Goal: Transaction & Acquisition: Purchase product/service

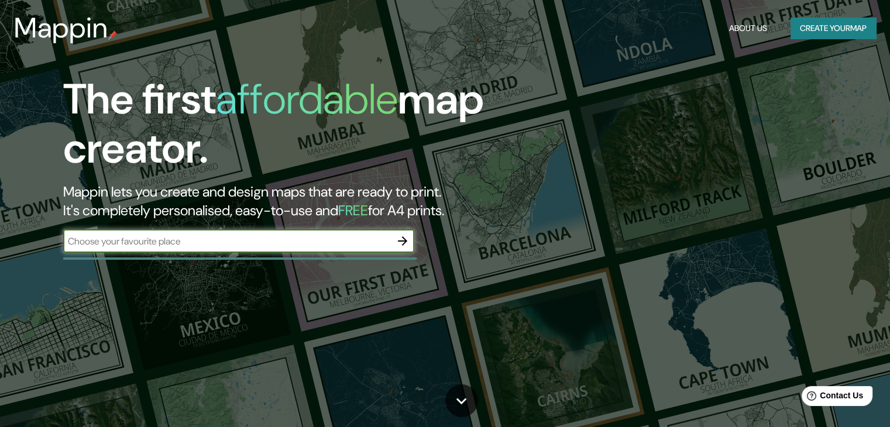
click at [234, 244] on input "text" at bounding box center [227, 241] width 328 height 13
type input "España"
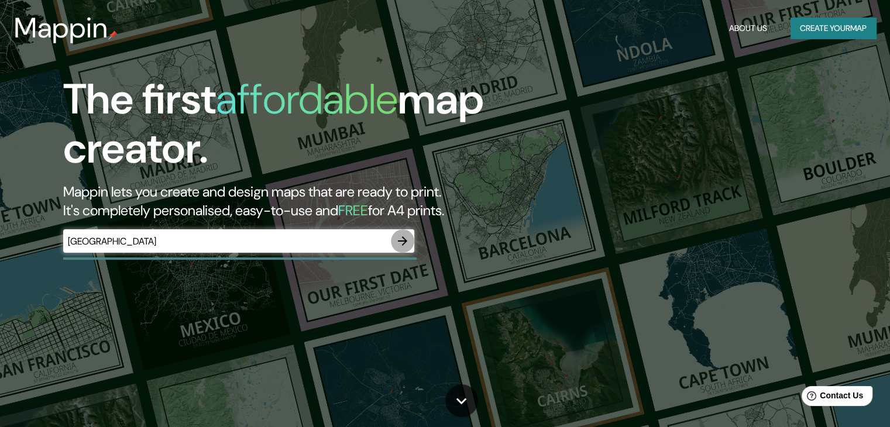
click at [408, 241] on icon "button" at bounding box center [403, 241] width 14 height 14
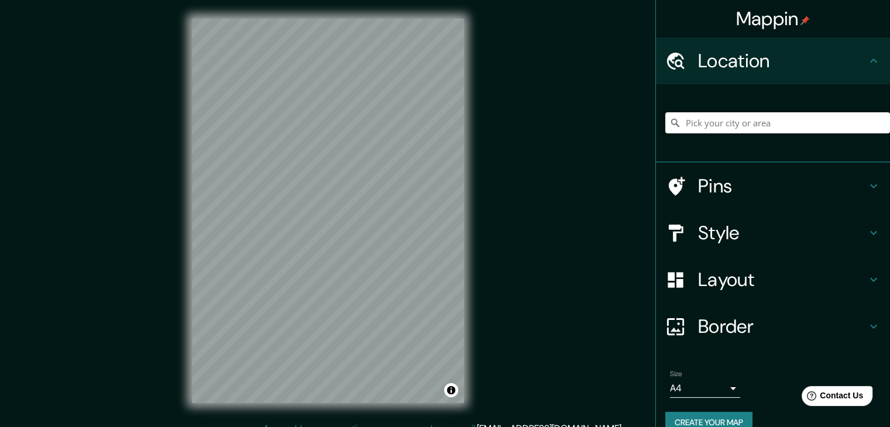
click at [698, 237] on h4 "Style" at bounding box center [782, 232] width 169 height 23
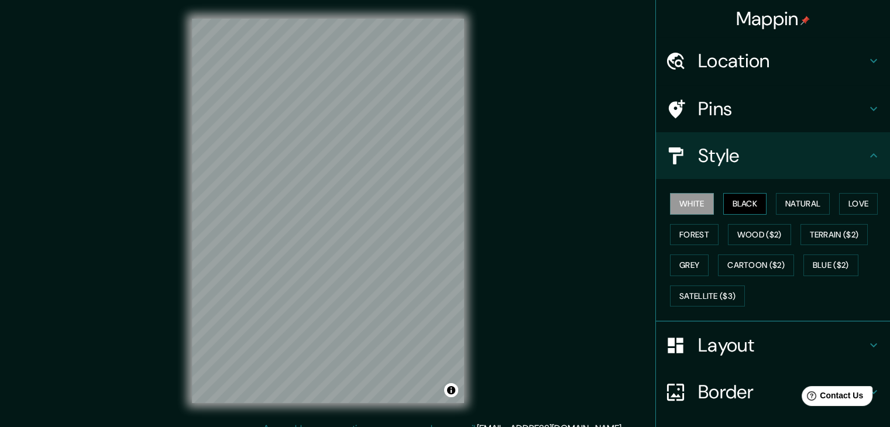
click at [735, 202] on button "Black" at bounding box center [746, 204] width 44 height 22
click at [780, 202] on button "Natural" at bounding box center [803, 204] width 54 height 22
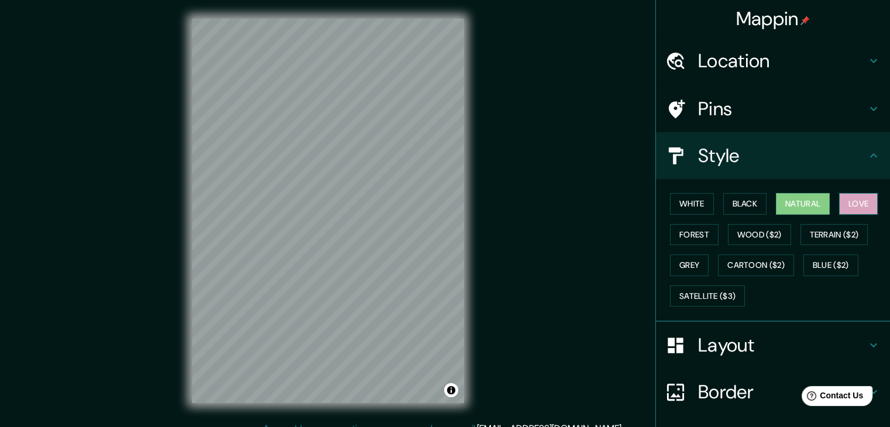
click at [850, 199] on button "Love" at bounding box center [858, 204] width 39 height 22
click at [453, 388] on button "Toggle attribution" at bounding box center [451, 390] width 14 height 14
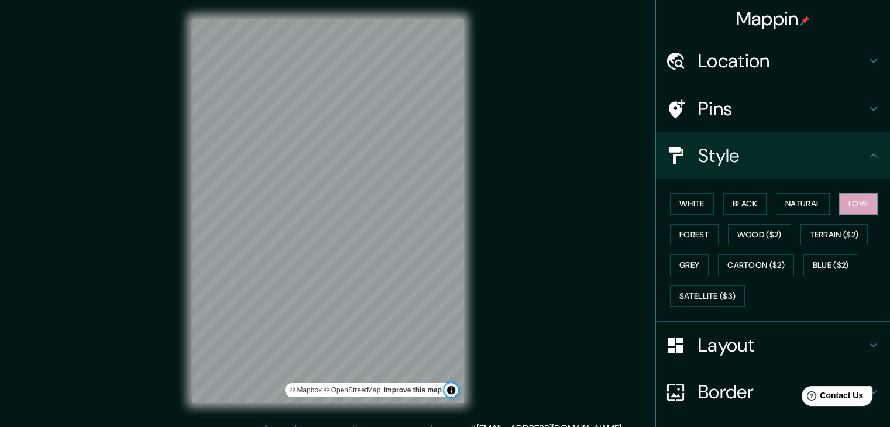
click at [453, 388] on button "Toggle attribution" at bounding box center [451, 390] width 14 height 14
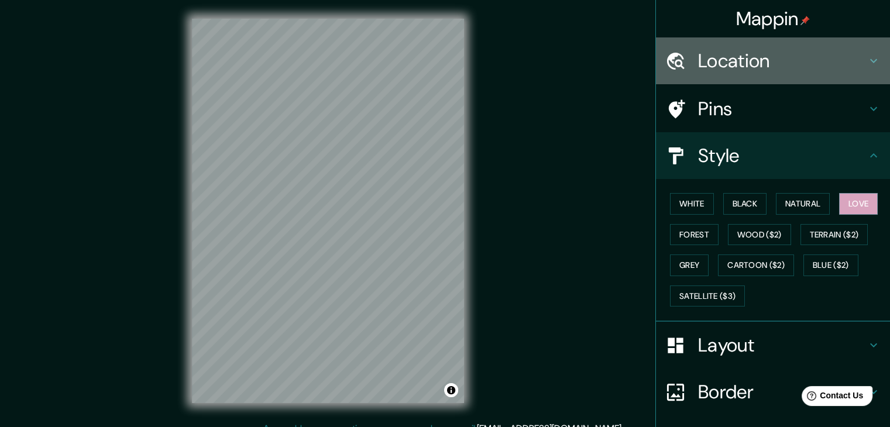
click at [718, 57] on h4 "Location" at bounding box center [782, 60] width 169 height 23
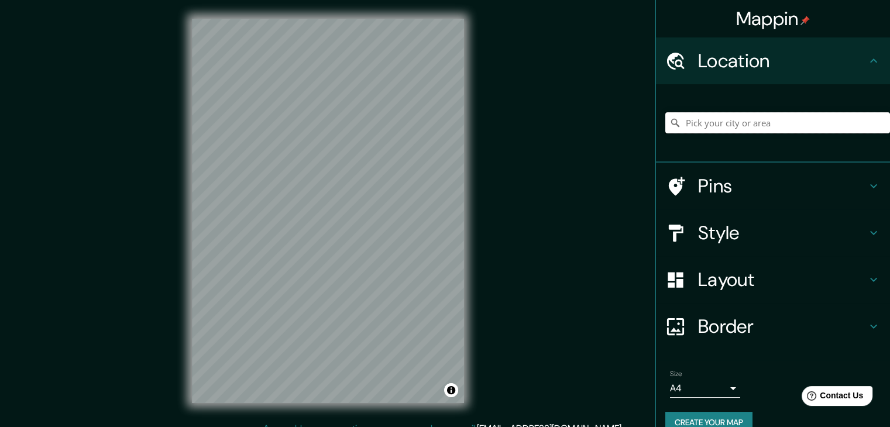
click at [733, 120] on input "Pick your city or area" at bounding box center [778, 122] width 225 height 21
click at [867, 123] on div "Plaza Del Ayuntamiento, 44589 La Portellada, provincia de Teruel, España Plaza …" at bounding box center [778, 122] width 225 height 21
type input "Plaza Del Ayuntamiento, 44589 La Portellada, provincia de Teruel, España"
click at [878, 122] on icon "Clear" at bounding box center [881, 122] width 7 height 7
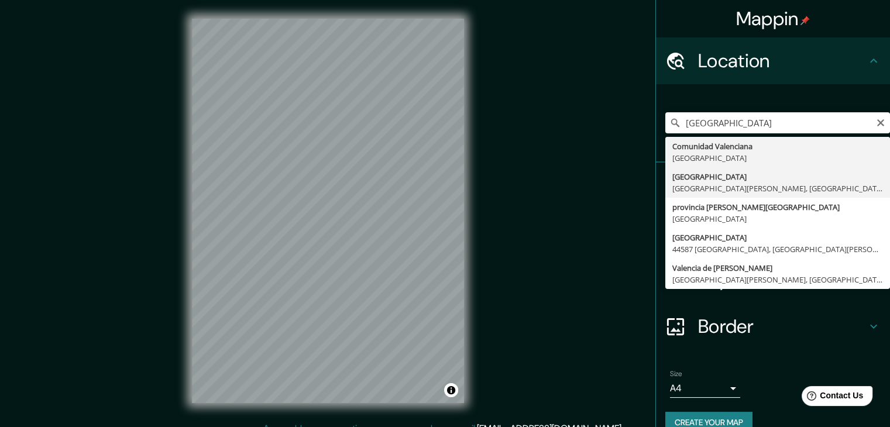
type input "[GEOGRAPHIC_DATA], [GEOGRAPHIC_DATA], [GEOGRAPHIC_DATA]"
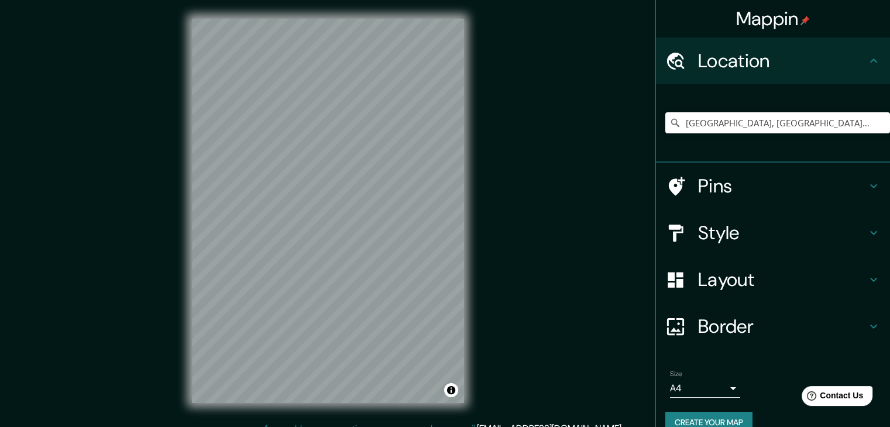
click at [704, 234] on h4 "Style" at bounding box center [782, 232] width 169 height 23
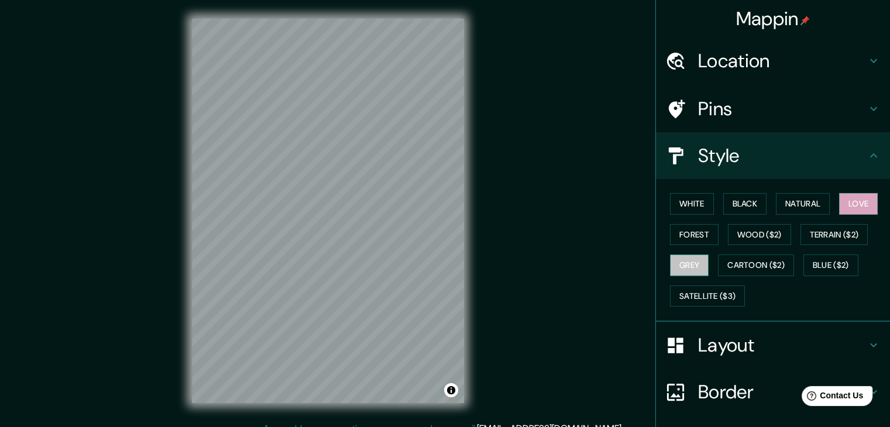
click at [695, 265] on button "Grey" at bounding box center [689, 266] width 39 height 22
click at [687, 237] on button "Forest" at bounding box center [694, 235] width 49 height 22
click at [851, 203] on button "Love" at bounding box center [858, 204] width 39 height 22
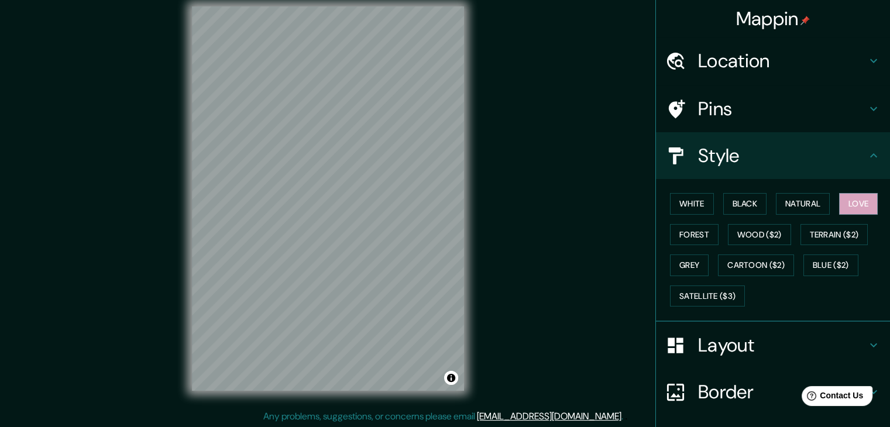
scroll to position [13, 0]
click at [709, 342] on h4 "Layout" at bounding box center [782, 345] width 169 height 23
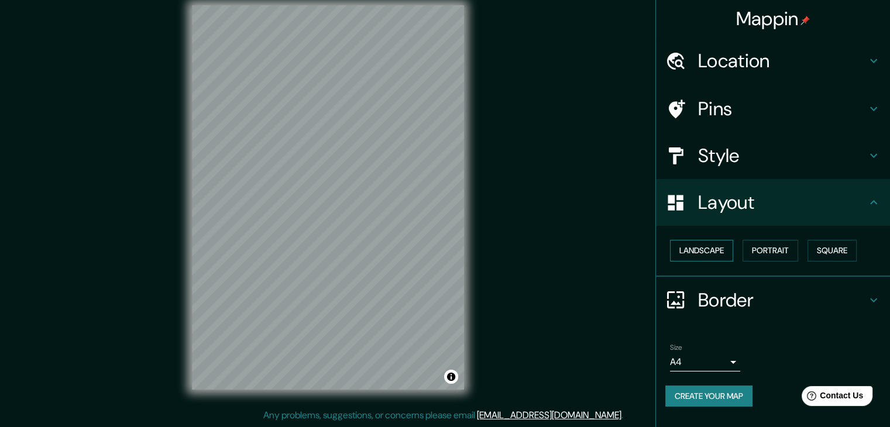
click at [719, 255] on button "Landscape" at bounding box center [701, 251] width 63 height 22
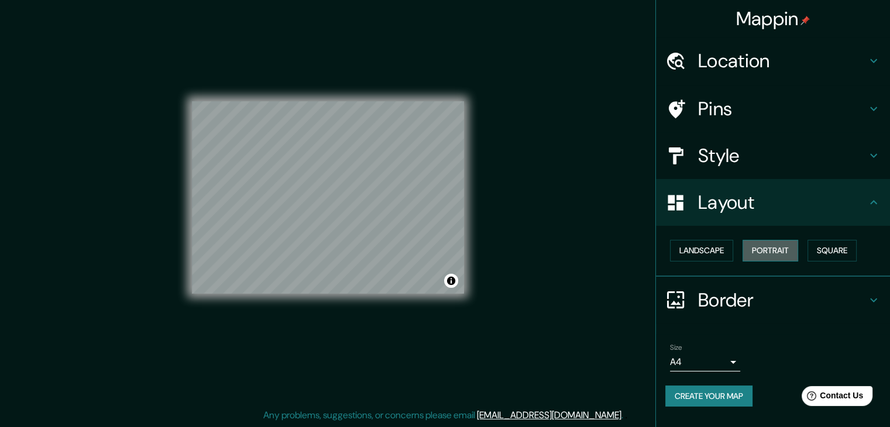
click at [762, 251] on button "Portrait" at bounding box center [771, 251] width 56 height 22
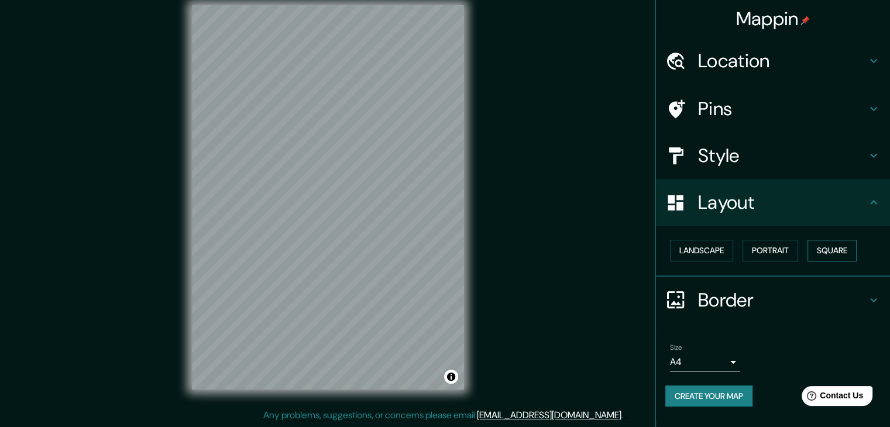
click at [822, 245] on button "Square" at bounding box center [832, 251] width 49 height 22
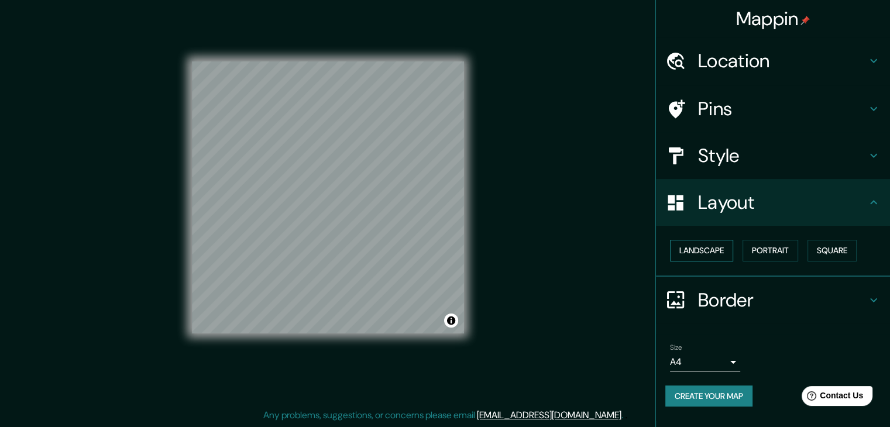
click at [721, 242] on button "Landscape" at bounding box center [701, 251] width 63 height 22
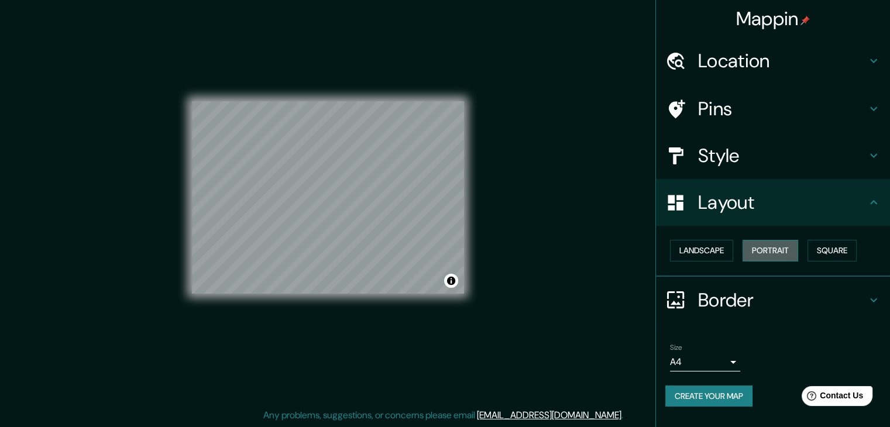
click at [763, 251] on button "Portrait" at bounding box center [771, 251] width 56 height 22
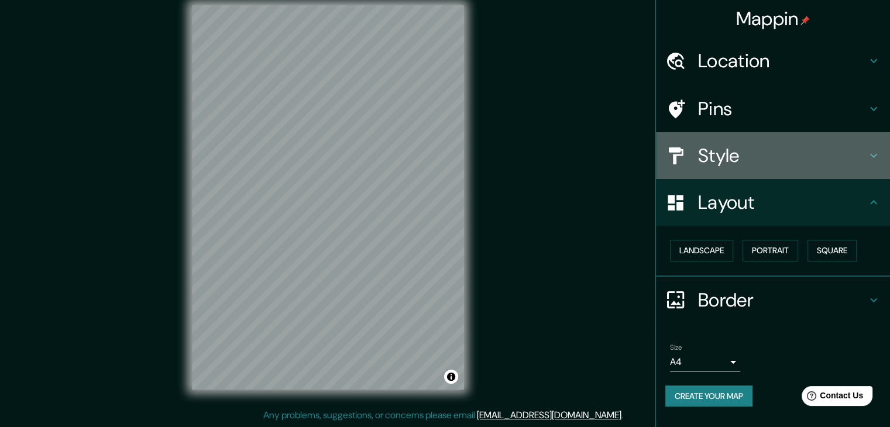
click at [735, 157] on h4 "Style" at bounding box center [782, 155] width 169 height 23
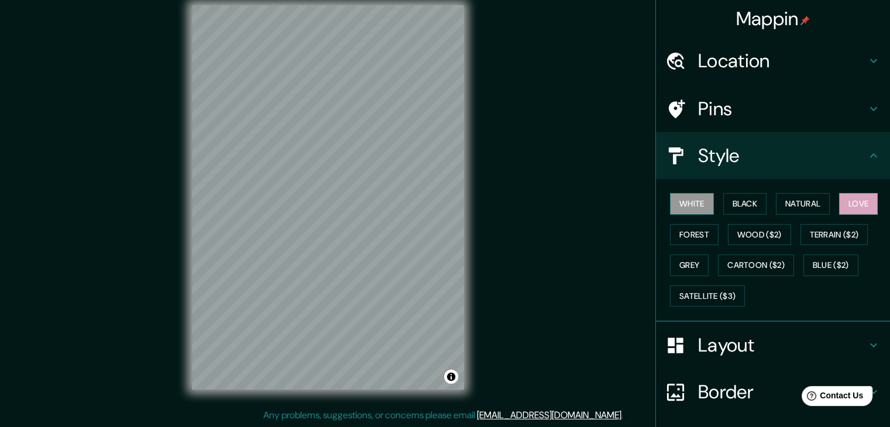
click at [696, 204] on button "White" at bounding box center [692, 204] width 44 height 22
click at [754, 204] on button "Black" at bounding box center [746, 204] width 44 height 22
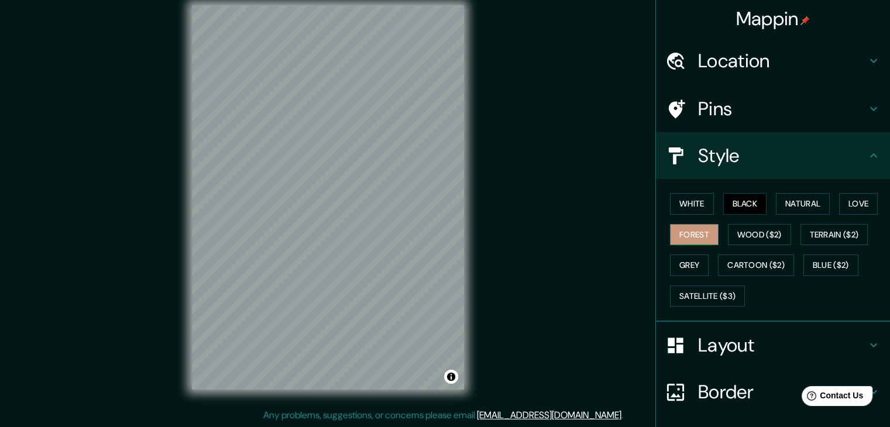
click at [695, 235] on button "Forest" at bounding box center [694, 235] width 49 height 22
click at [806, 207] on button "Natural" at bounding box center [803, 204] width 54 height 22
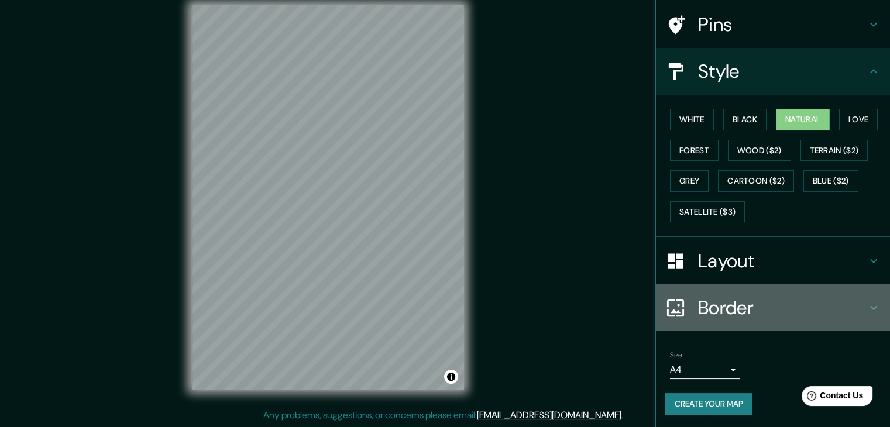
click at [728, 303] on h4 "Border" at bounding box center [782, 307] width 169 height 23
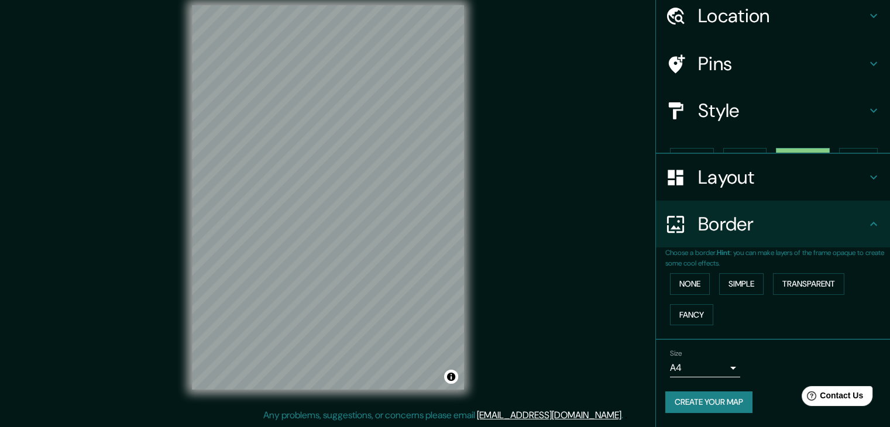
scroll to position [25, 0]
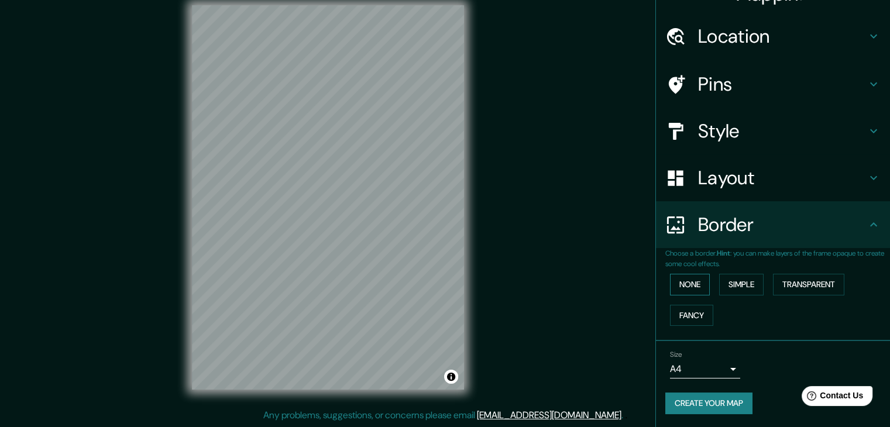
click at [693, 286] on button "None" at bounding box center [690, 285] width 40 height 22
click at [745, 286] on button "Simple" at bounding box center [741, 285] width 44 height 22
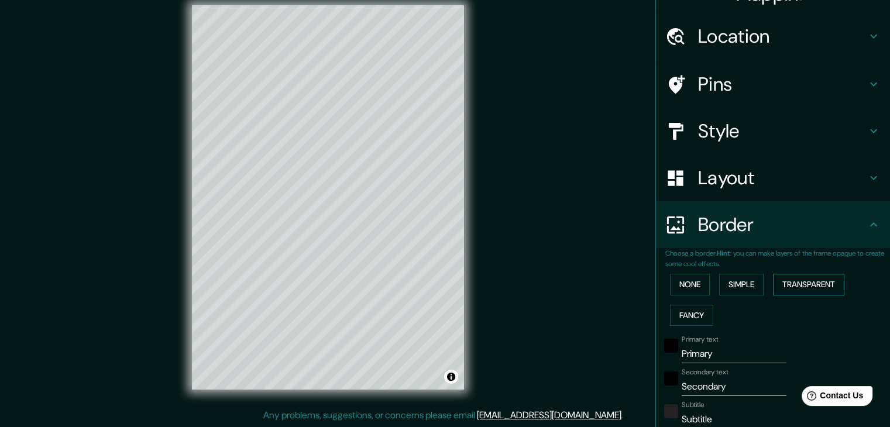
click at [798, 277] on button "Transparent" at bounding box center [808, 285] width 71 height 22
click at [693, 310] on button "Fancy" at bounding box center [691, 316] width 43 height 22
click at [686, 287] on button "None" at bounding box center [690, 285] width 40 height 22
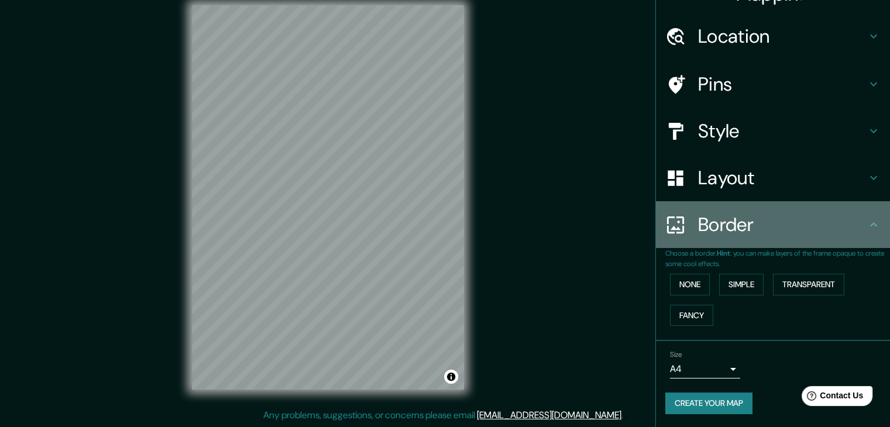
click at [868, 224] on icon at bounding box center [874, 225] width 14 height 14
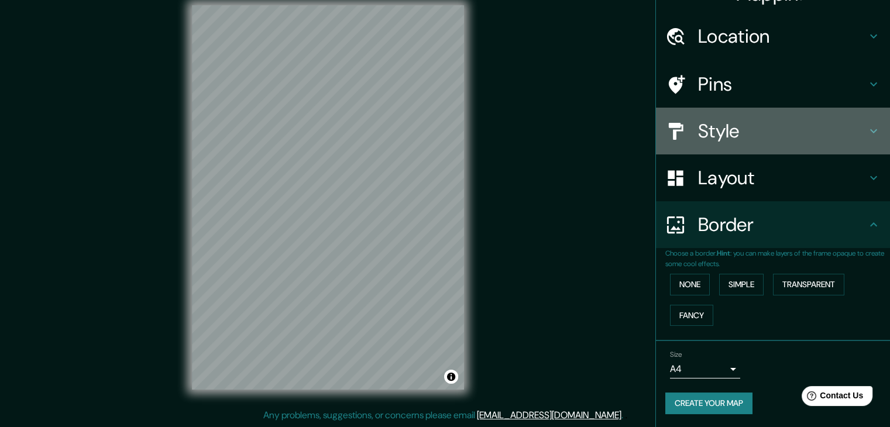
click at [735, 127] on h4 "Style" at bounding box center [782, 130] width 169 height 23
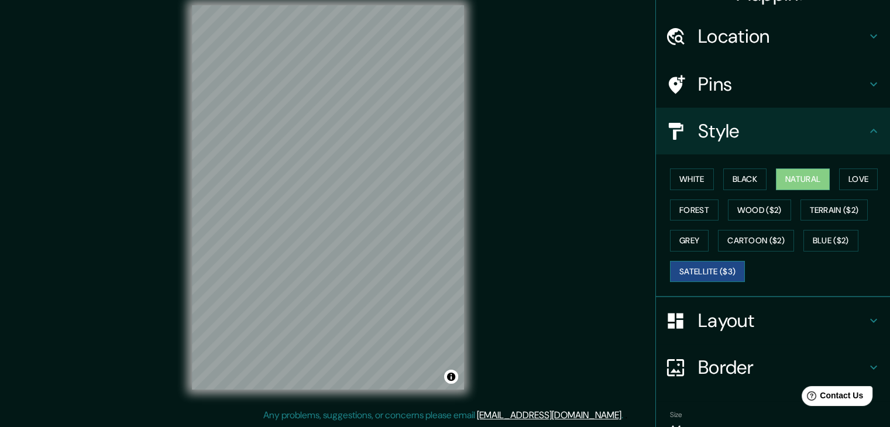
click at [725, 270] on button "Satellite ($3)" at bounding box center [707, 272] width 75 height 22
click at [748, 239] on button "Cartoon ($2)" at bounding box center [756, 241] width 76 height 22
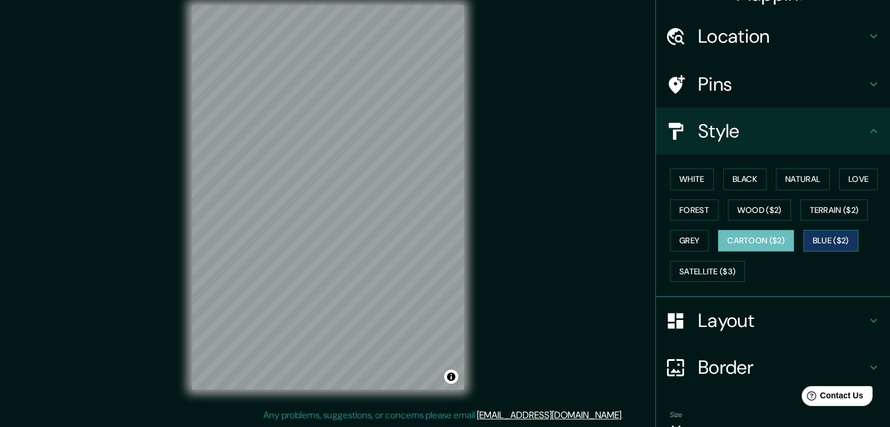
click at [817, 238] on button "Blue ($2)" at bounding box center [831, 241] width 55 height 22
click at [831, 205] on button "Terrain ($2)" at bounding box center [835, 211] width 68 height 22
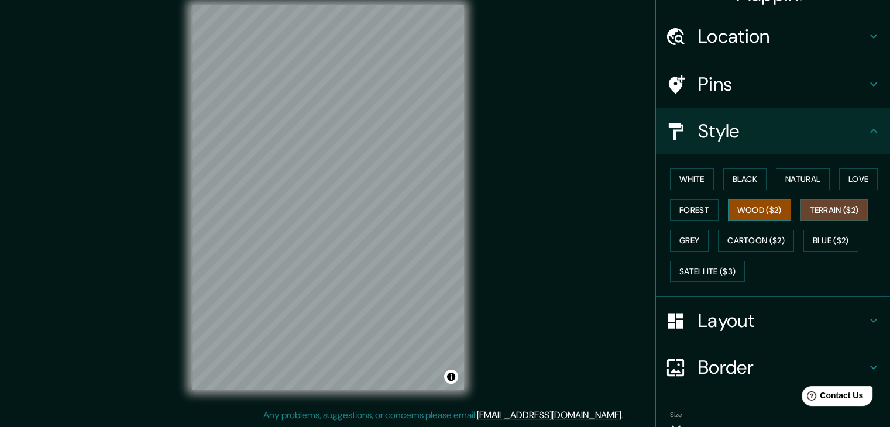
click at [754, 208] on button "Wood ($2)" at bounding box center [759, 211] width 63 height 22
click at [693, 206] on button "Forest" at bounding box center [694, 211] width 49 height 22
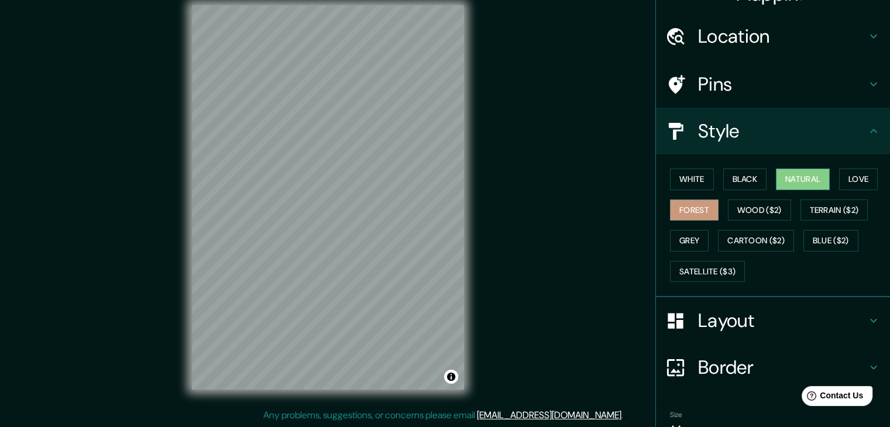
click at [801, 177] on button "Natural" at bounding box center [803, 180] width 54 height 22
click at [859, 175] on button "Love" at bounding box center [858, 180] width 39 height 22
click at [690, 213] on button "Forest" at bounding box center [694, 211] width 49 height 22
click at [679, 176] on button "White" at bounding box center [692, 180] width 44 height 22
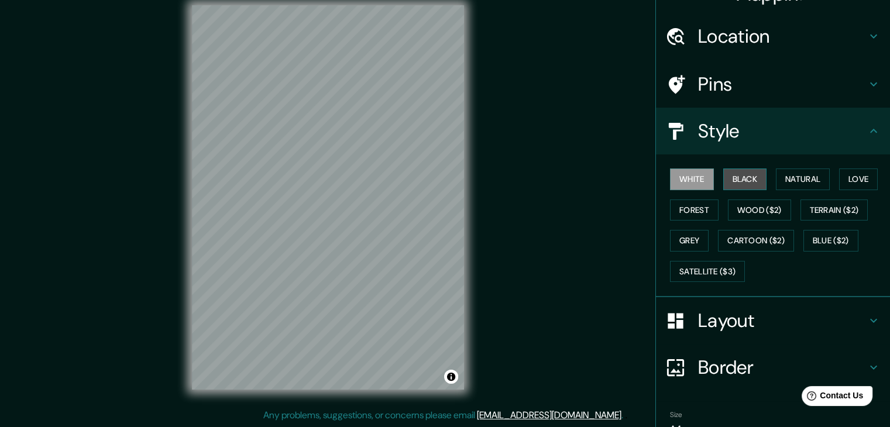
click at [729, 177] on button "Black" at bounding box center [746, 180] width 44 height 22
click at [674, 241] on button "Grey" at bounding box center [689, 241] width 39 height 22
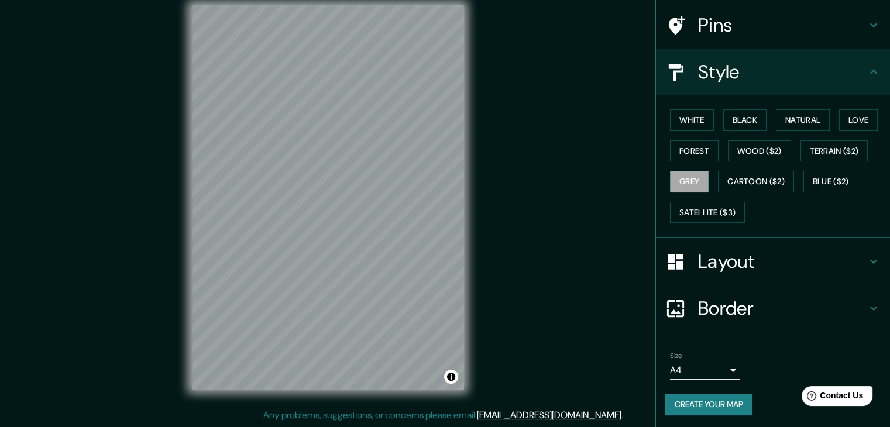
scroll to position [84, 0]
click at [717, 400] on button "Create your map" at bounding box center [709, 404] width 87 height 22
click at [710, 400] on button "Create your map" at bounding box center [709, 404] width 87 height 22
click at [716, 404] on button "Create your map" at bounding box center [709, 404] width 87 height 22
click at [742, 268] on h4 "Layout" at bounding box center [782, 260] width 169 height 23
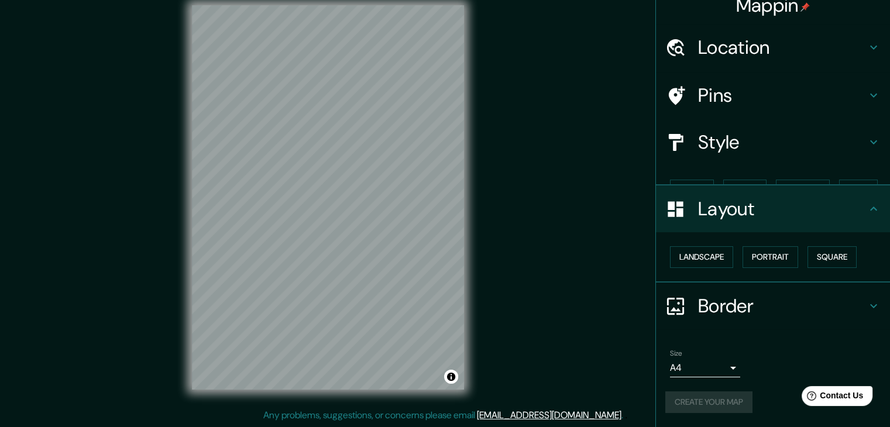
scroll to position [0, 0]
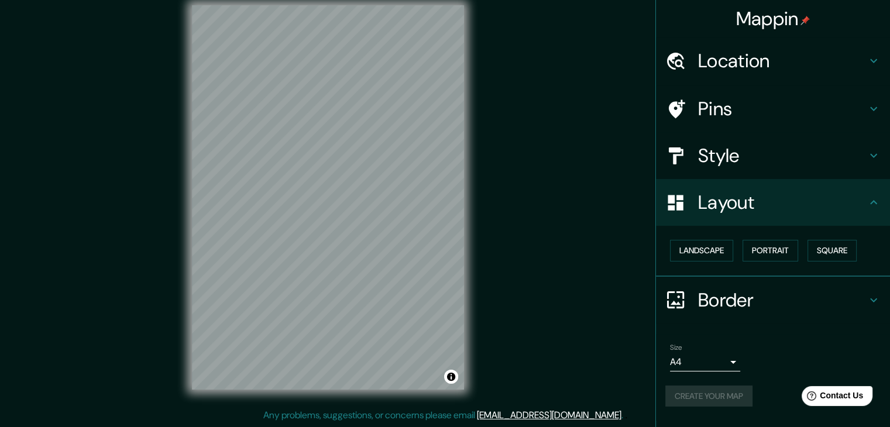
click at [754, 301] on h4 "Border" at bounding box center [782, 300] width 169 height 23
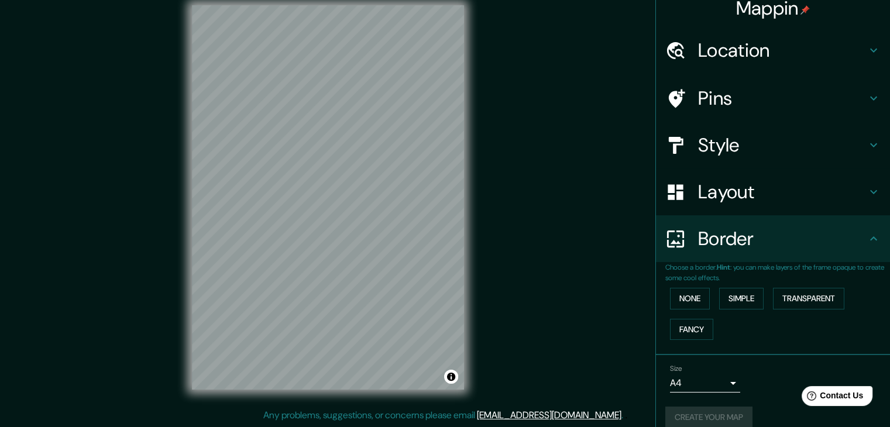
scroll to position [25, 0]
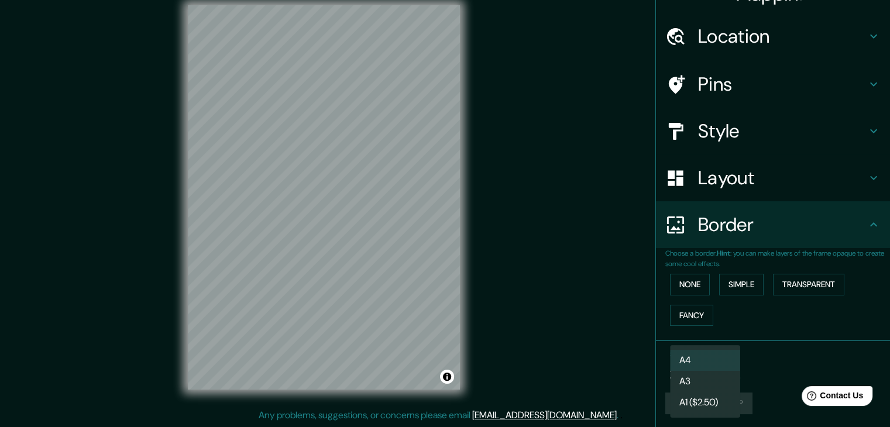
click at [713, 368] on body "Mappin Location València, provincia de Valencia, España Pins Style Layout Borde…" at bounding box center [445, 200] width 890 height 427
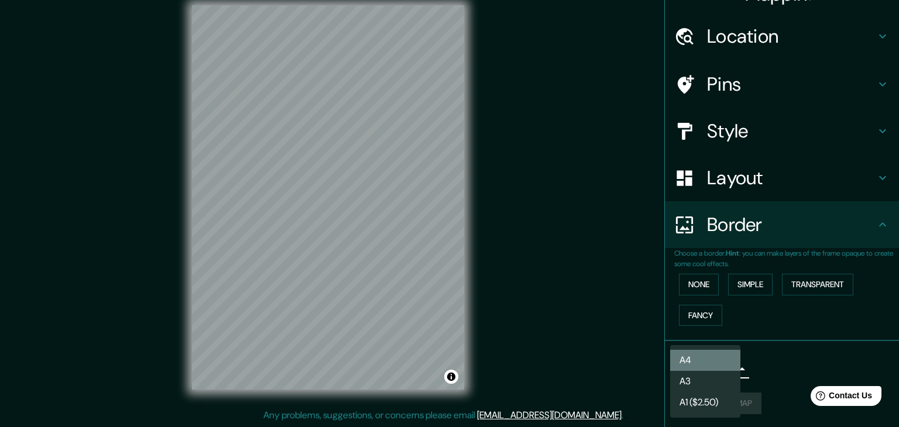
click at [715, 361] on li "A4" at bounding box center [705, 360] width 70 height 21
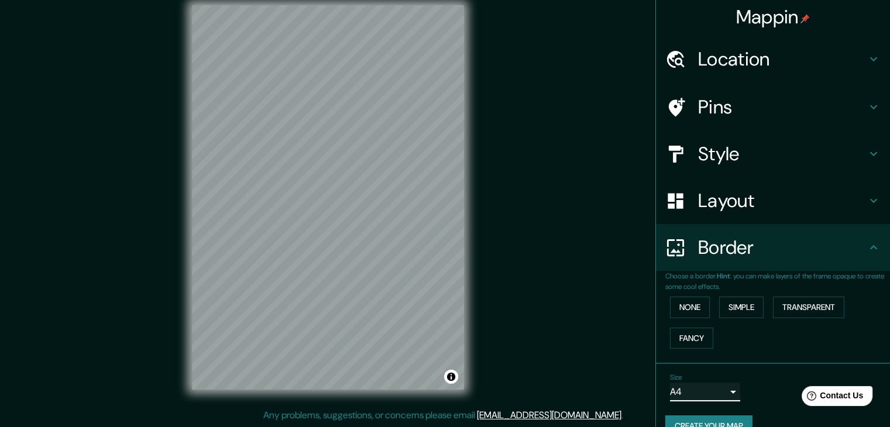
scroll to position [0, 0]
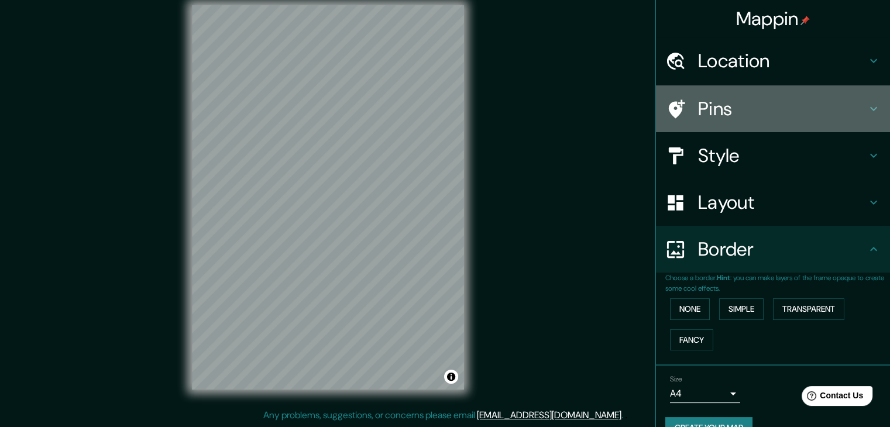
click at [737, 107] on h4 "Pins" at bounding box center [782, 108] width 169 height 23
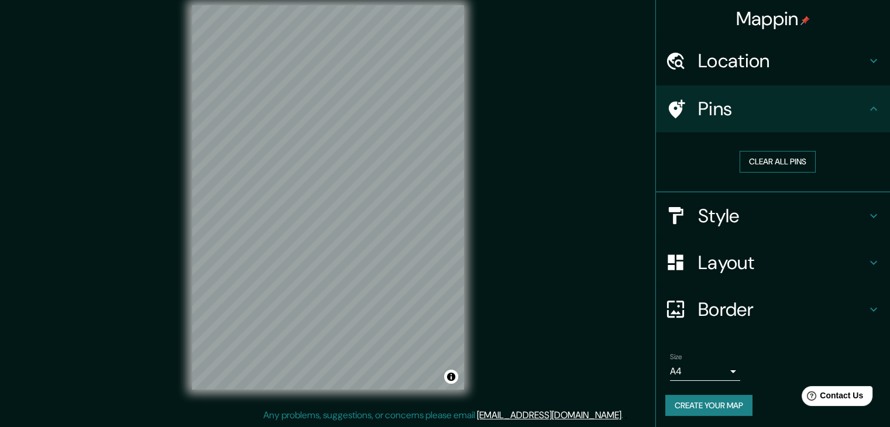
click at [766, 164] on button "Clear all pins" at bounding box center [778, 162] width 76 height 22
click at [734, 209] on h4 "Style" at bounding box center [782, 215] width 169 height 23
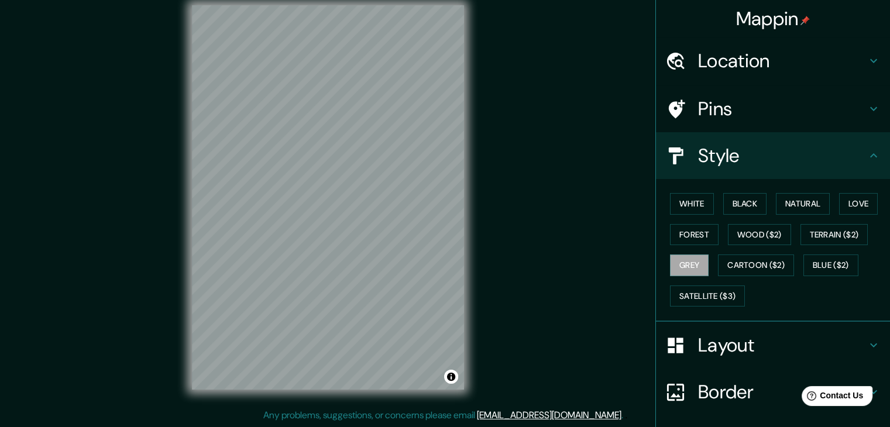
click at [728, 156] on h4 "Style" at bounding box center [782, 155] width 169 height 23
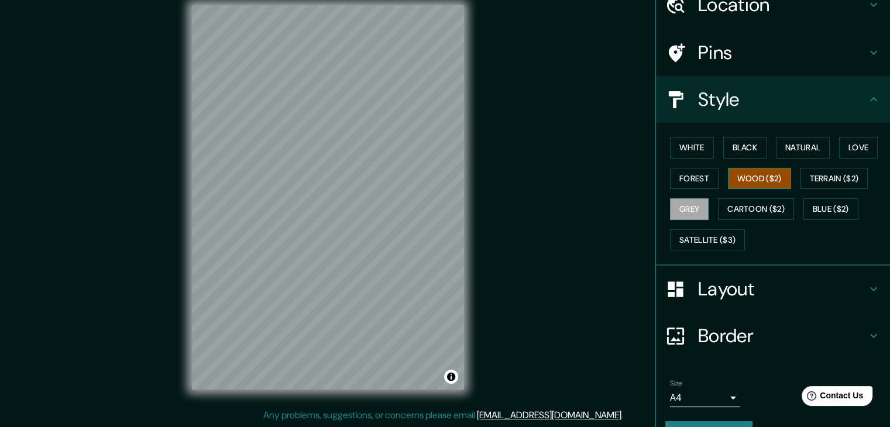
scroll to position [84, 0]
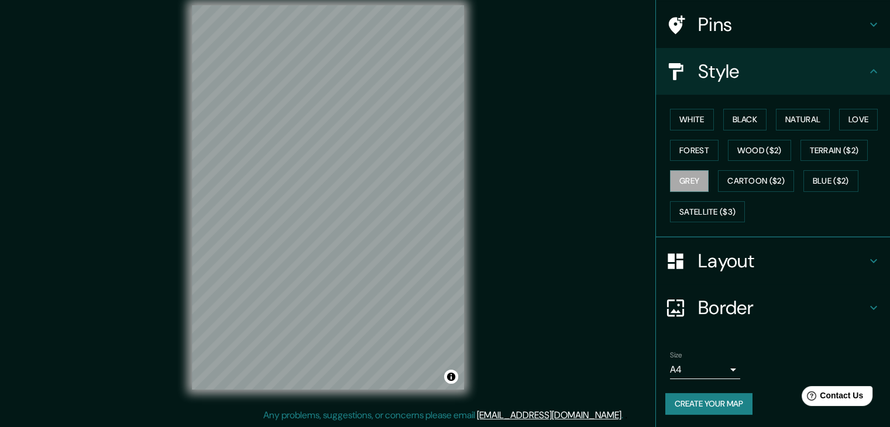
click at [710, 253] on h4 "Layout" at bounding box center [782, 260] width 169 height 23
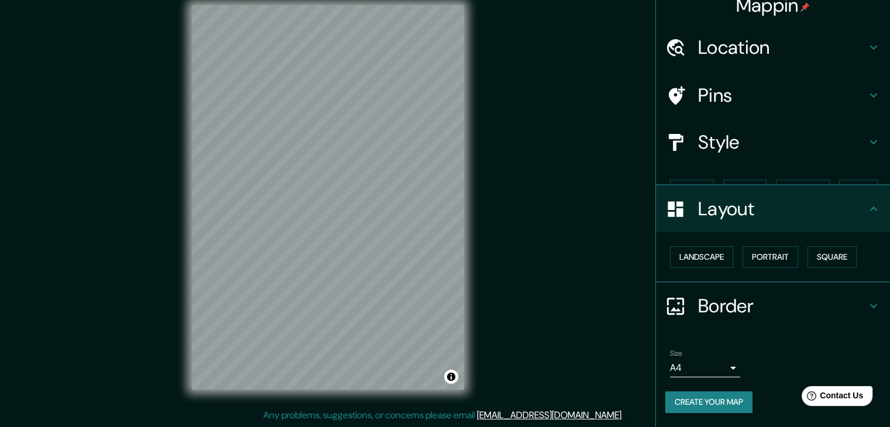
scroll to position [0, 0]
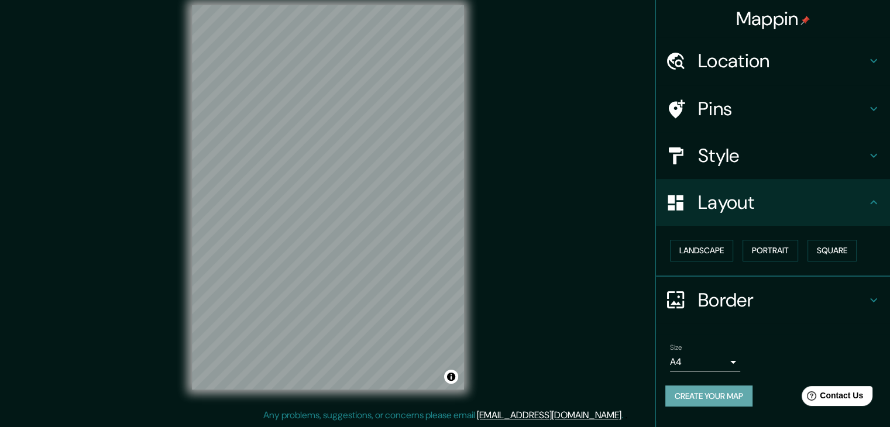
click at [693, 395] on button "Create your map" at bounding box center [709, 397] width 87 height 22
click at [719, 392] on button "Create your map" at bounding box center [709, 397] width 87 height 22
click at [687, 392] on button "Create your map" at bounding box center [709, 397] width 87 height 22
click at [698, 400] on button "Create your map" at bounding box center [709, 397] width 87 height 22
click at [692, 397] on button "Create your map" at bounding box center [709, 397] width 87 height 22
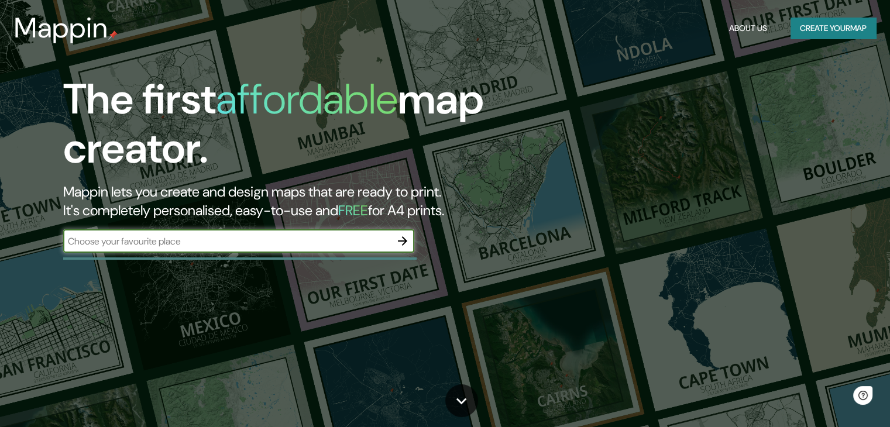
click at [331, 241] on input "text" at bounding box center [227, 241] width 328 height 13
type input "[GEOGRAPHIC_DATA]"
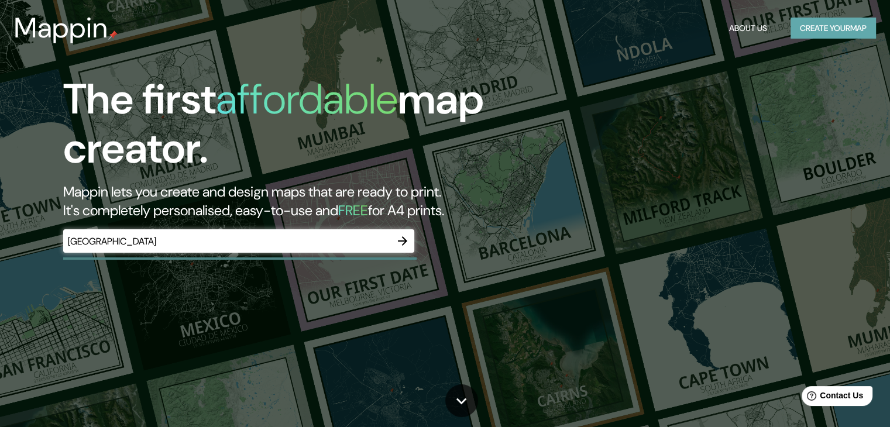
click at [841, 25] on button "Create your map" at bounding box center [833, 29] width 85 height 22
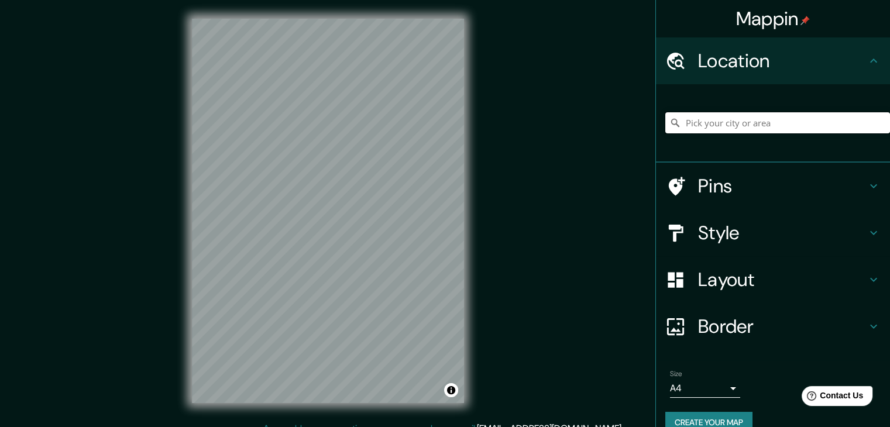
click at [758, 123] on input "Pick your city or area" at bounding box center [778, 122] width 225 height 21
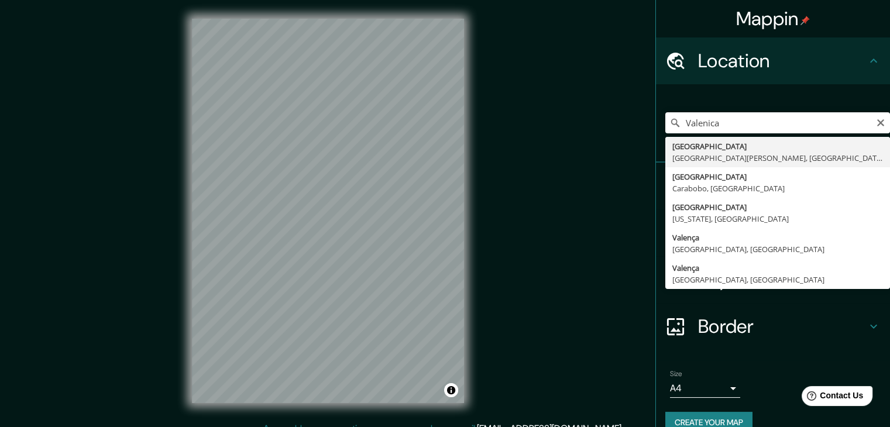
type input "[GEOGRAPHIC_DATA], [GEOGRAPHIC_DATA], [GEOGRAPHIC_DATA]"
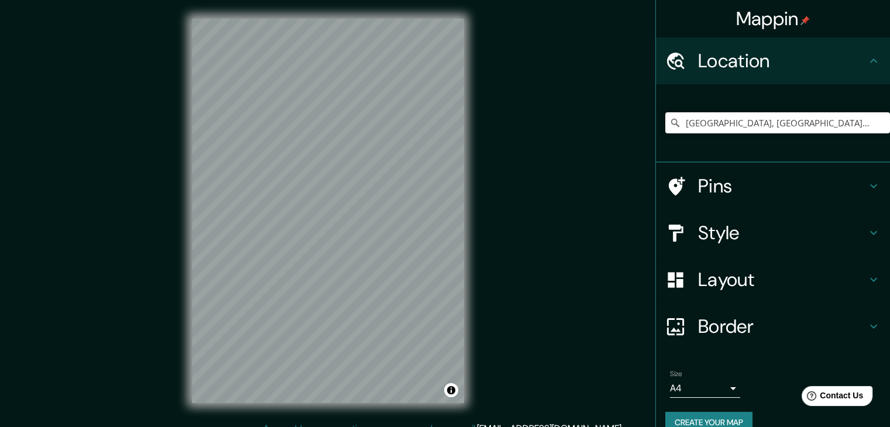
click at [701, 234] on h4 "Style" at bounding box center [782, 232] width 169 height 23
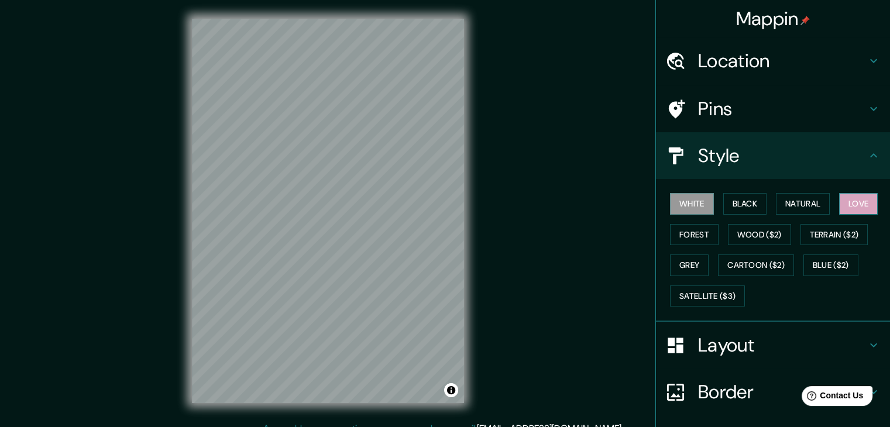
click at [855, 196] on button "Love" at bounding box center [858, 204] width 39 height 22
drag, startPoint x: 693, startPoint y: 205, endPoint x: 639, endPoint y: 228, distance: 58.7
click at [693, 205] on button "White" at bounding box center [692, 204] width 44 height 22
click at [741, 198] on button "Black" at bounding box center [746, 204] width 44 height 22
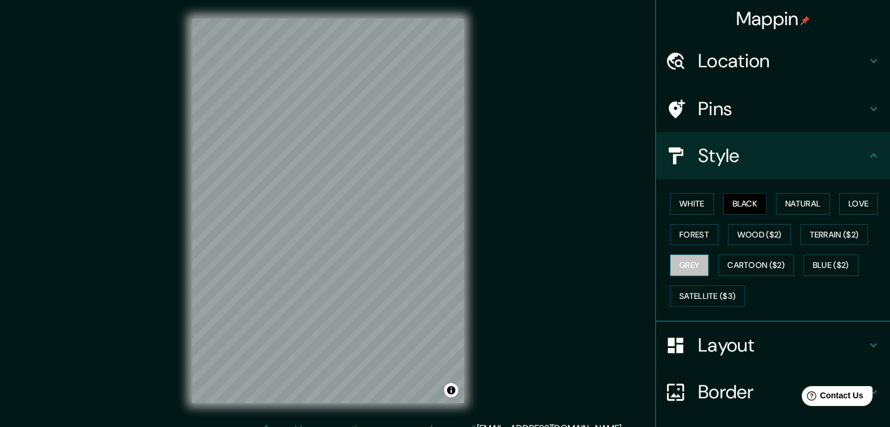
click at [686, 261] on button "Grey" at bounding box center [689, 266] width 39 height 22
click at [692, 206] on button "White" at bounding box center [692, 204] width 44 height 22
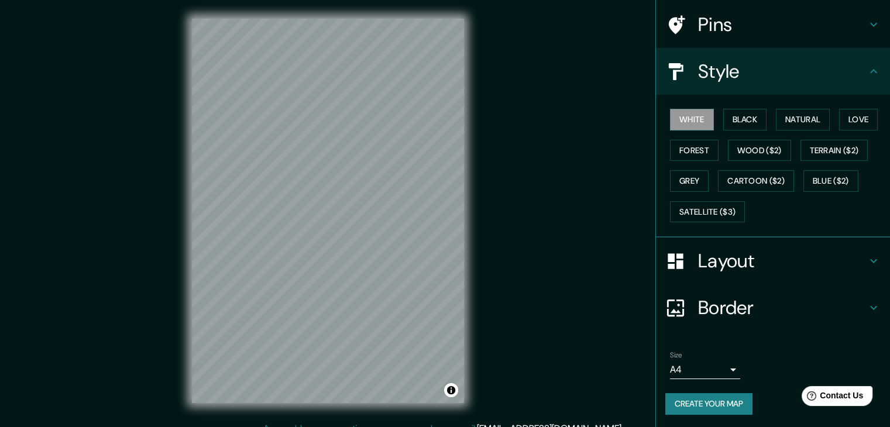
click at [697, 402] on button "Create your map" at bounding box center [709, 404] width 87 height 22
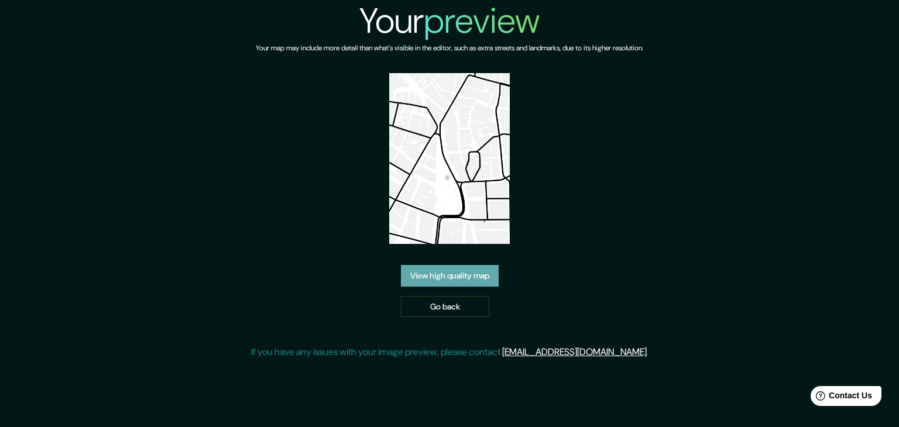
click at [485, 280] on link "View high quality map" at bounding box center [450, 276] width 98 height 22
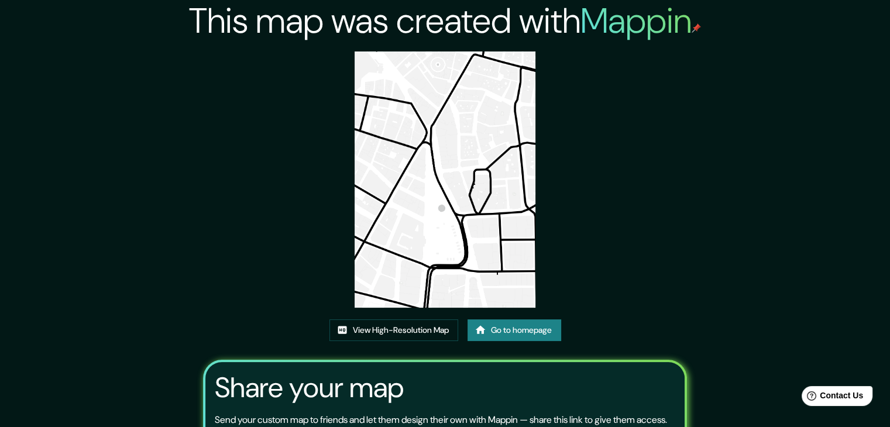
click at [514, 331] on link "Go to homepage" at bounding box center [515, 331] width 94 height 22
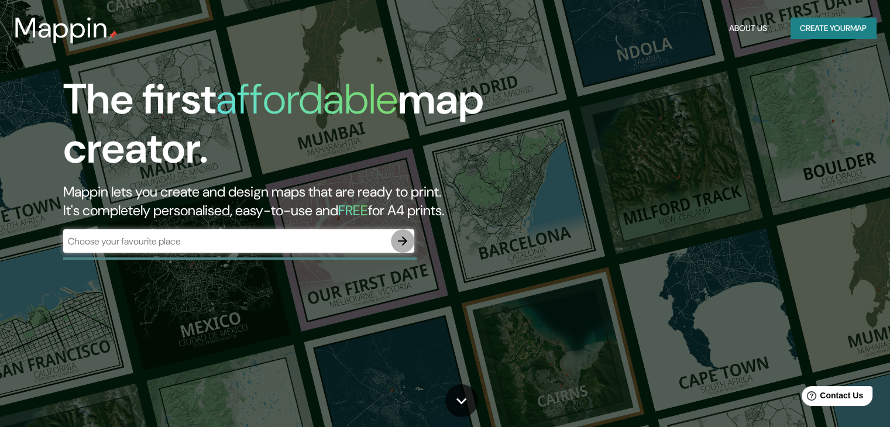
click at [403, 241] on icon "button" at bounding box center [402, 241] width 9 height 9
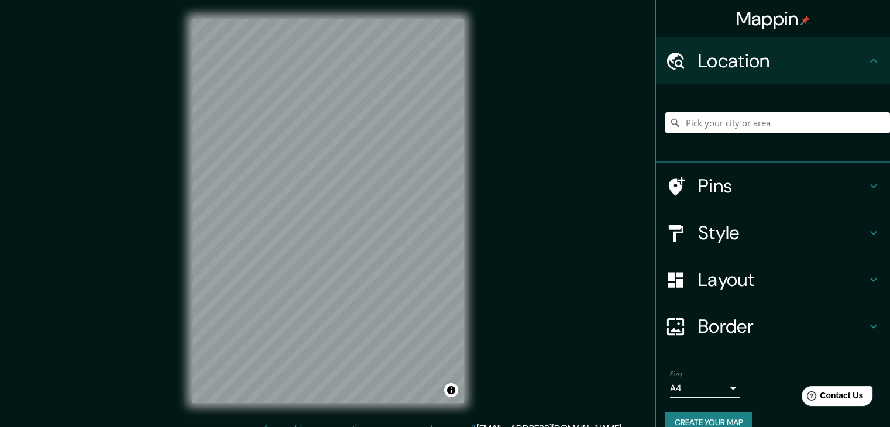
click at [713, 116] on input "Pick your city or area" at bounding box center [778, 122] width 225 height 21
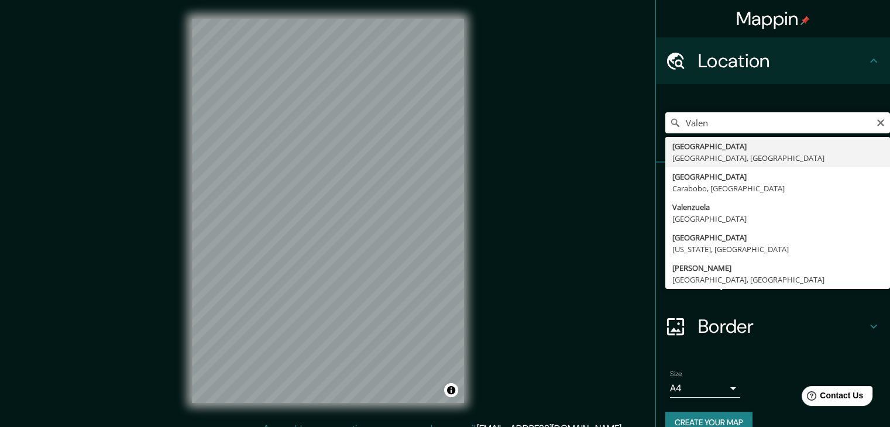
type input "[GEOGRAPHIC_DATA], [GEOGRAPHIC_DATA], [GEOGRAPHIC_DATA]"
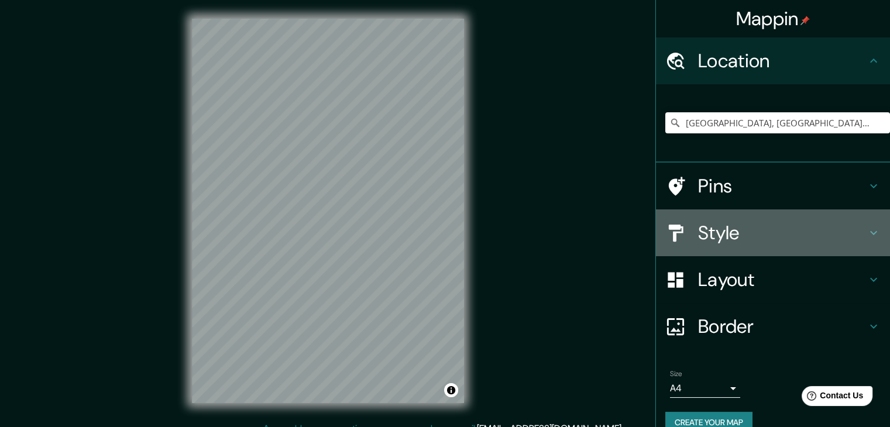
click at [711, 235] on h4 "Style" at bounding box center [782, 232] width 169 height 23
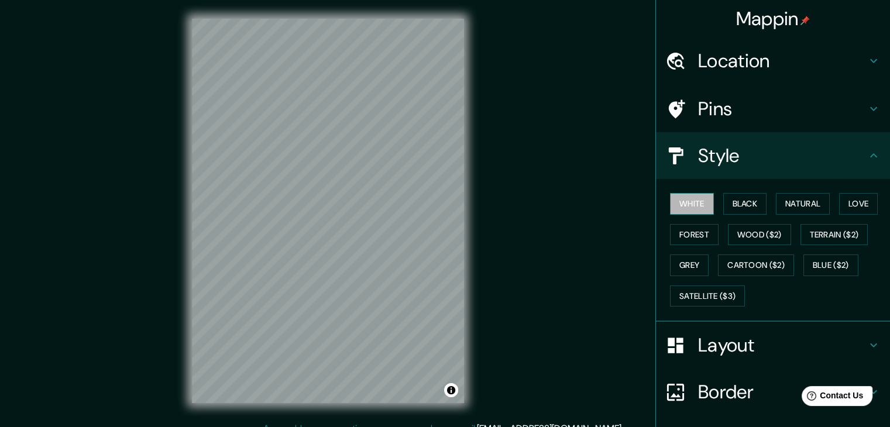
click at [681, 197] on button "White" at bounding box center [692, 204] width 44 height 22
click at [731, 200] on button "Black" at bounding box center [746, 204] width 44 height 22
click at [702, 202] on button "White" at bounding box center [692, 204] width 44 height 22
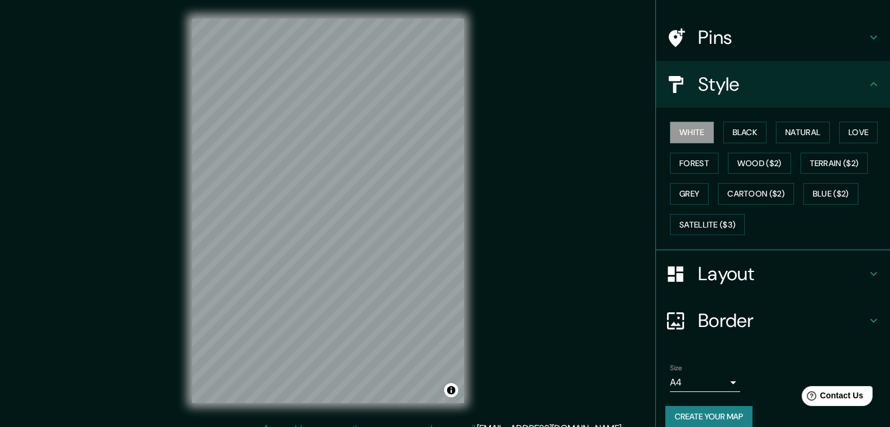
scroll to position [84, 0]
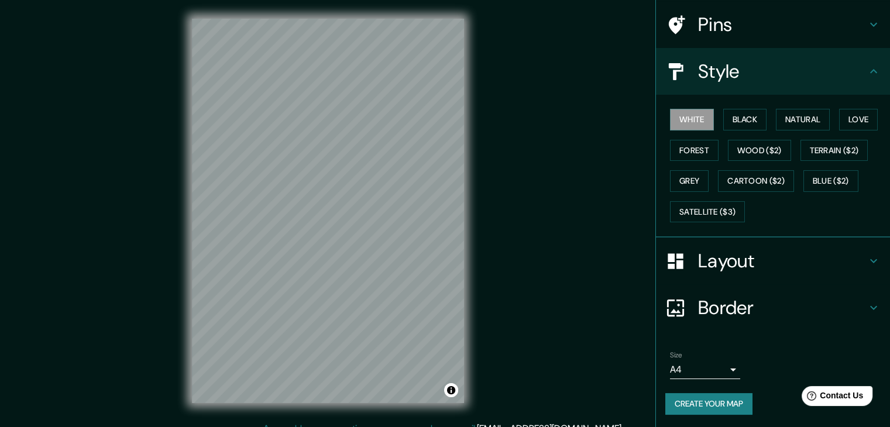
click at [697, 398] on button "Create your map" at bounding box center [709, 404] width 87 height 22
